Goal: Task Accomplishment & Management: Manage account settings

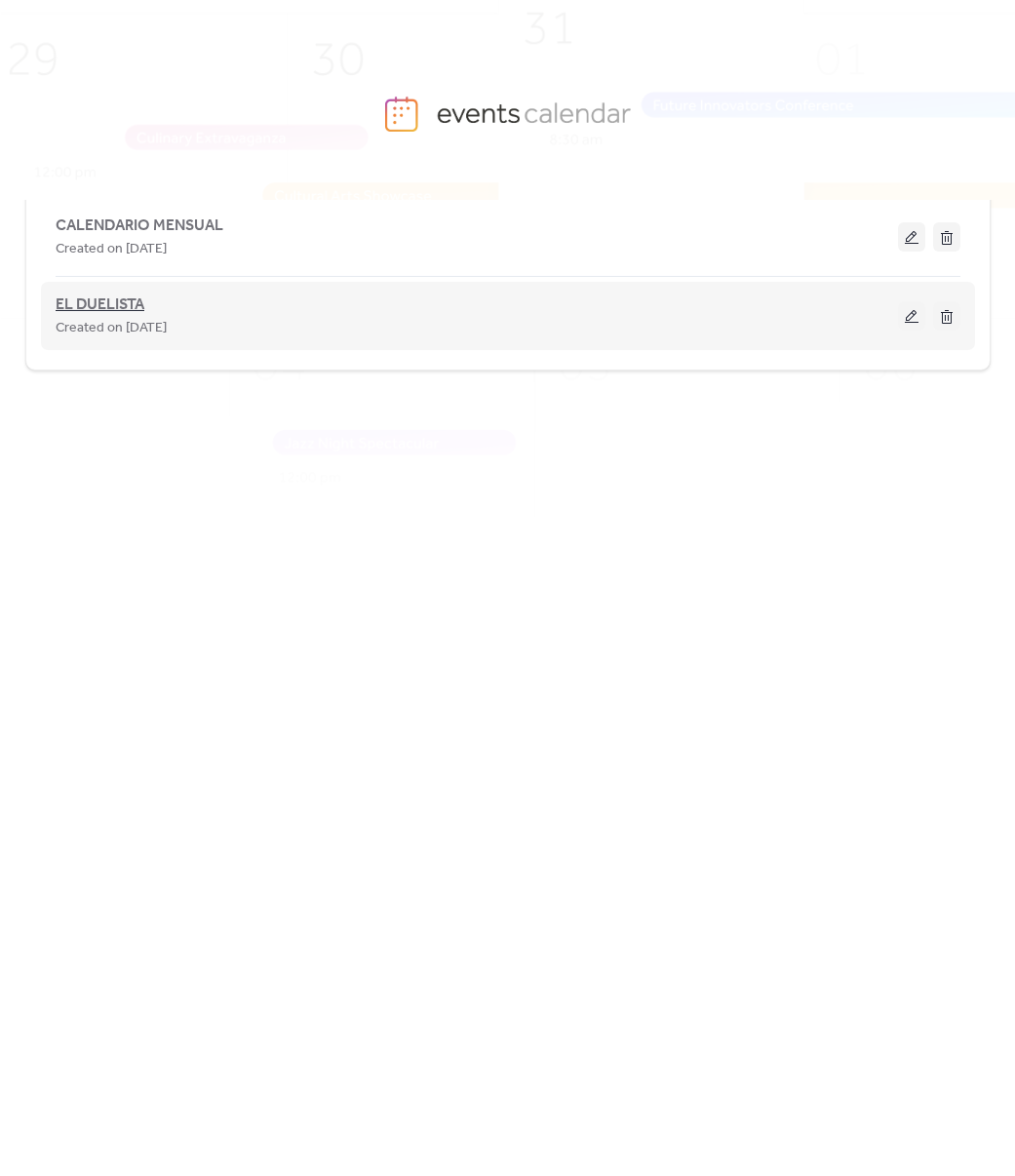
click at [144, 308] on span "EL DUELISTA" at bounding box center [100, 305] width 89 height 23
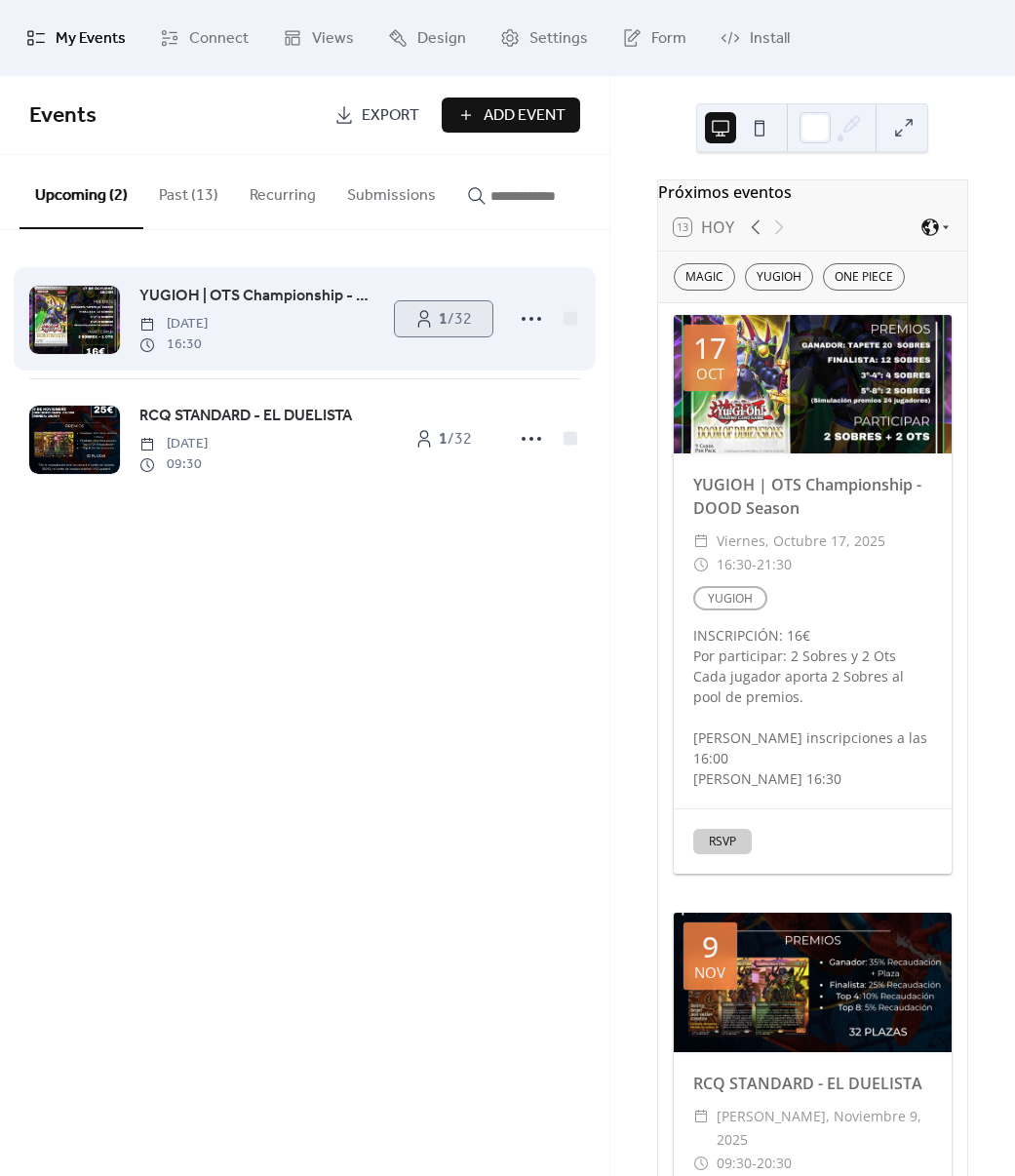
click at [446, 332] on span "1 / 32" at bounding box center [455, 319] width 33 height 23
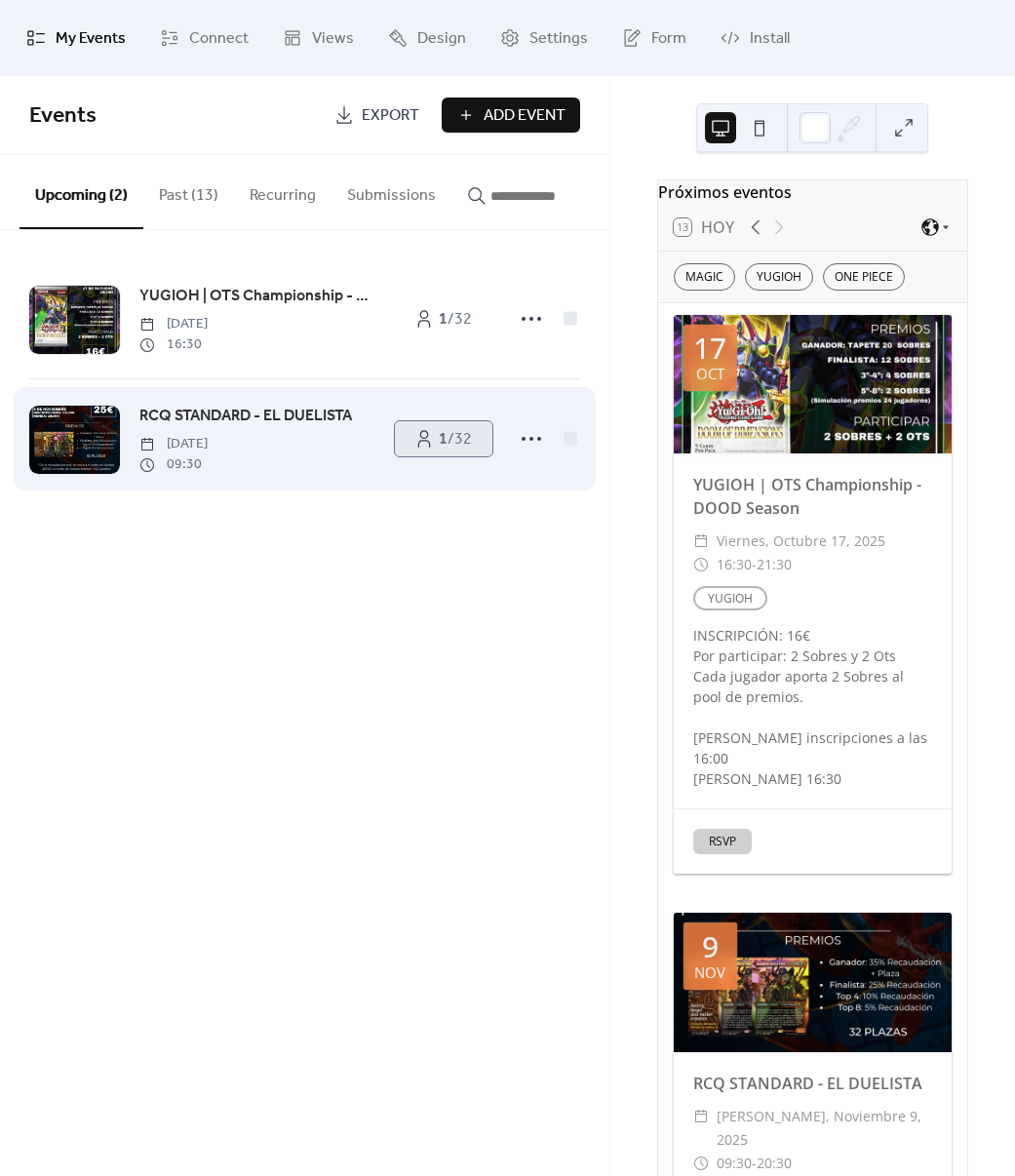
click at [432, 450] on link "1 / 32" at bounding box center [443, 438] width 98 height 35
